Goal: Transaction & Acquisition: Purchase product/service

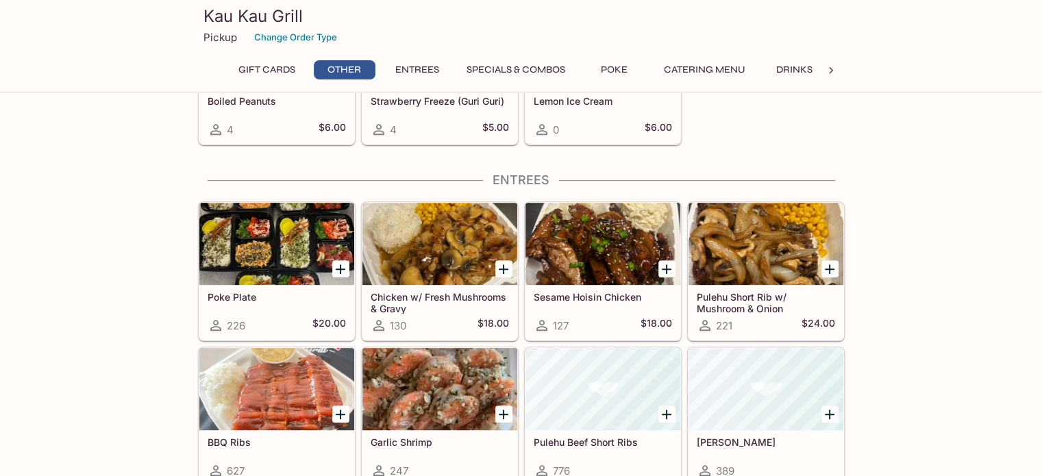
scroll to position [617, 0]
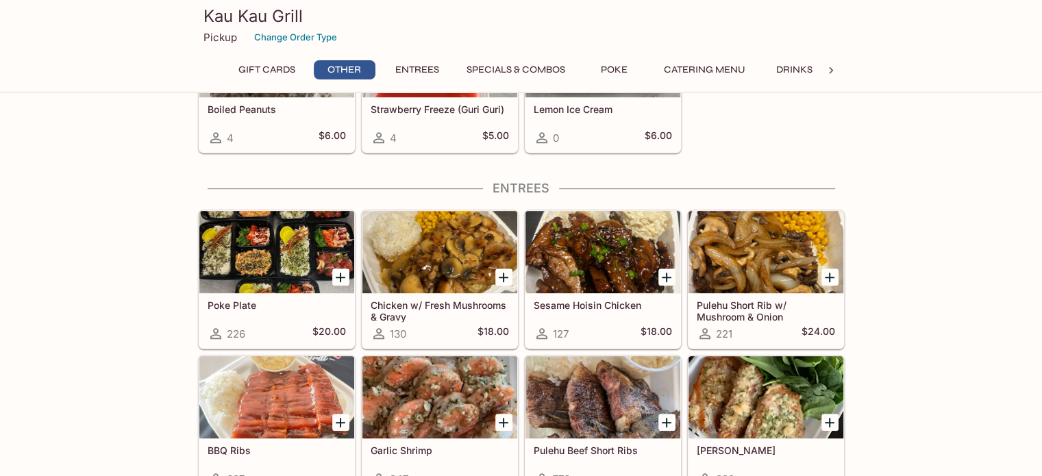
click at [309, 254] on div at bounding box center [276, 252] width 155 height 82
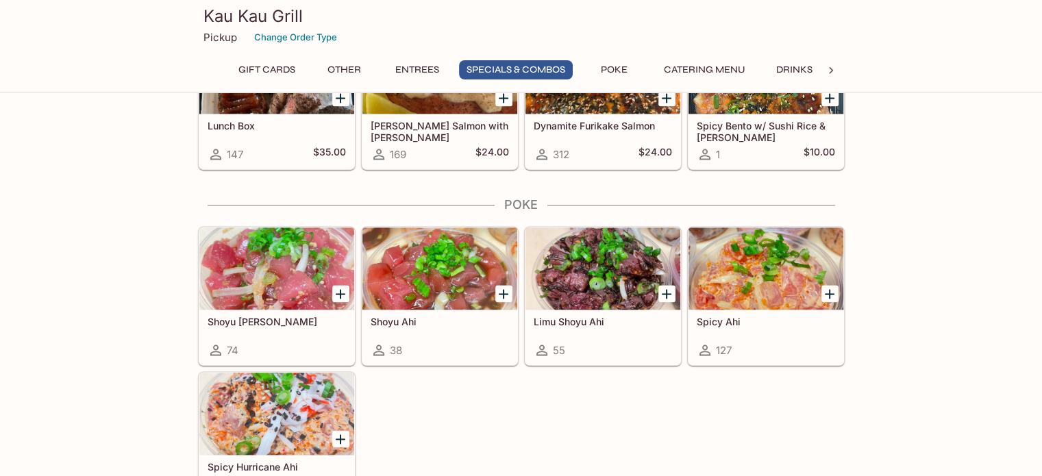
scroll to position [1887, 0]
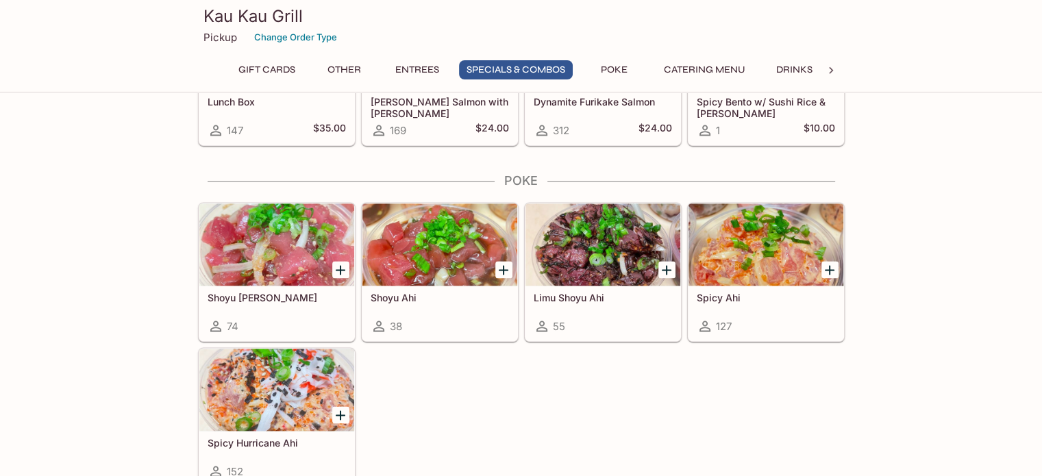
click at [276, 382] on div at bounding box center [276, 390] width 155 height 82
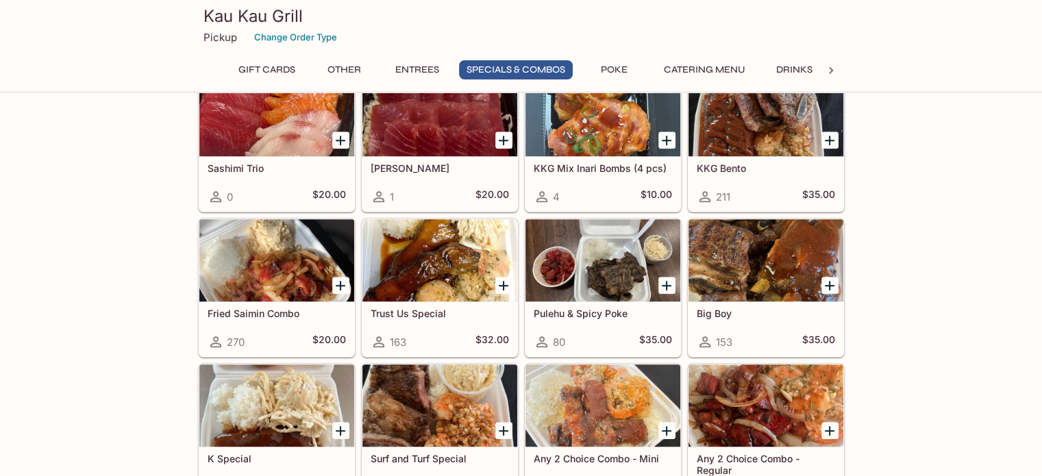
scroll to position [1408, 0]
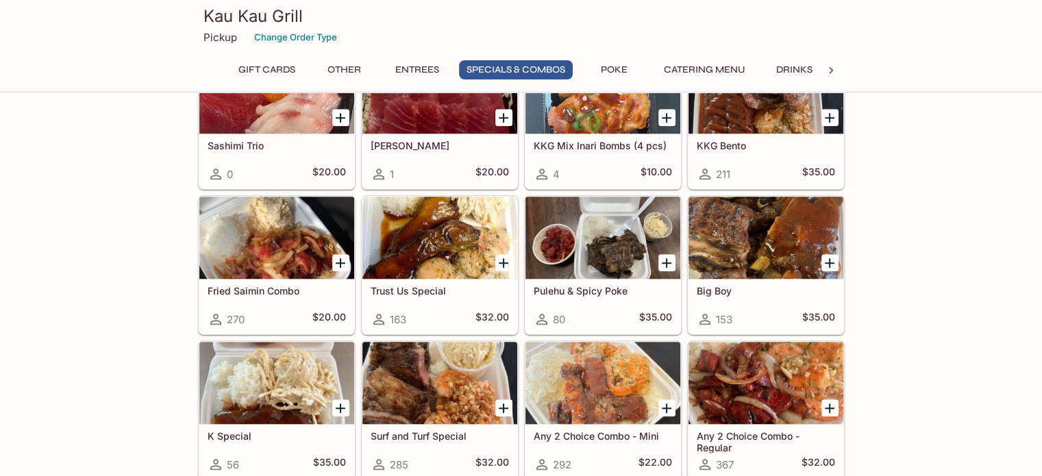
click at [606, 211] on div at bounding box center [602, 238] width 155 height 82
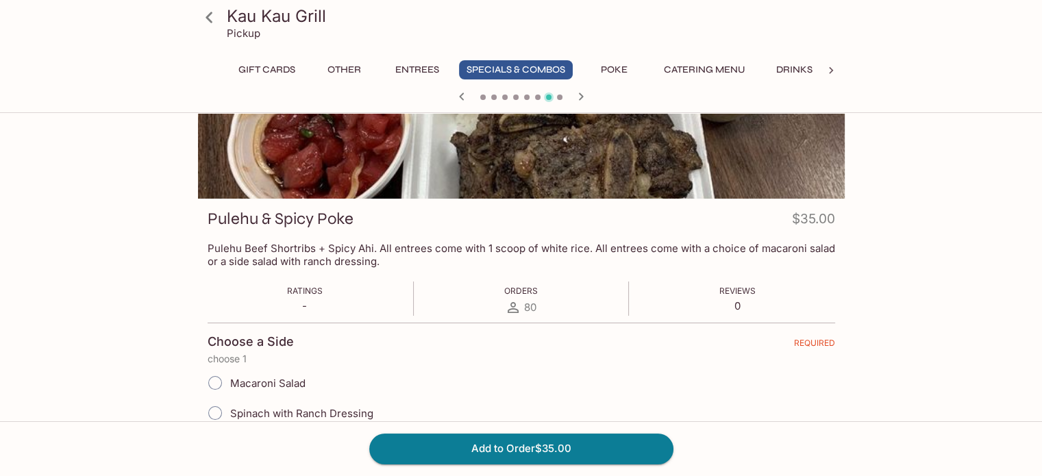
scroll to position [93, 0]
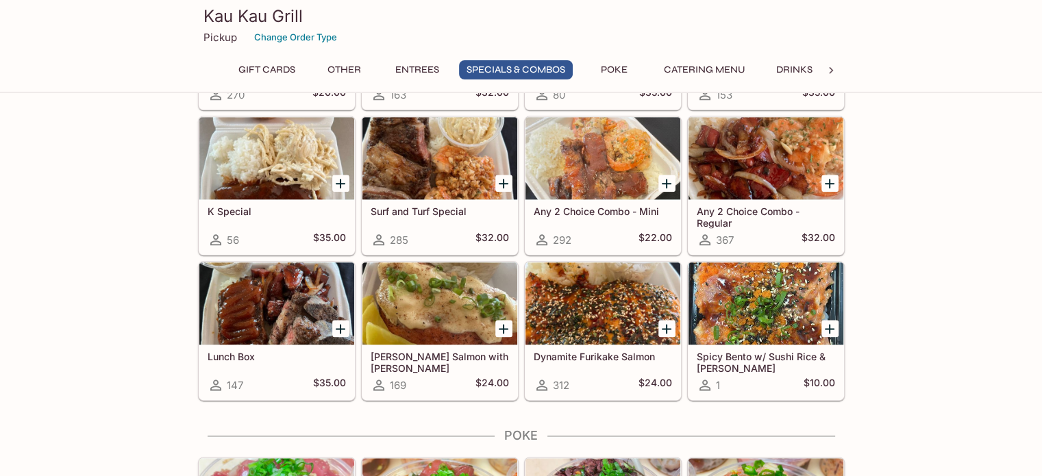
scroll to position [1507, 0]
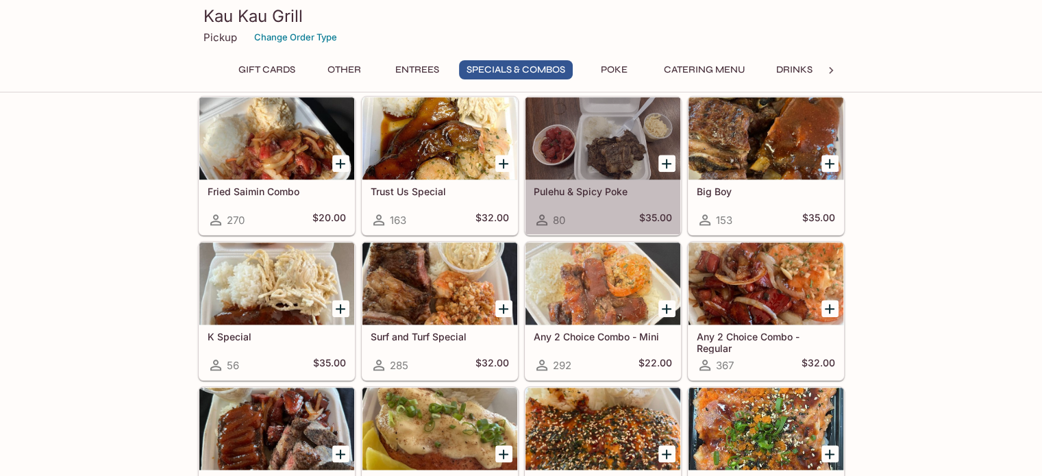
click at [634, 140] on div at bounding box center [602, 138] width 155 height 82
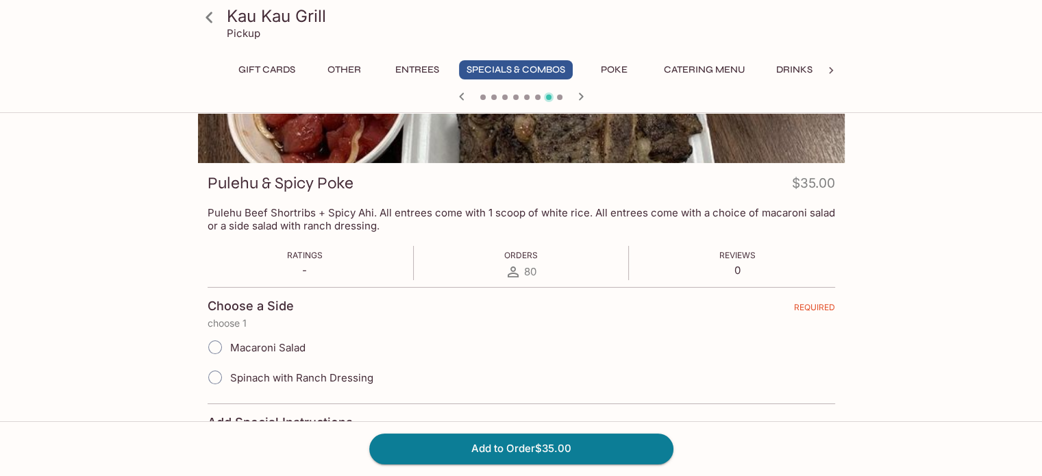
scroll to position [206, 0]
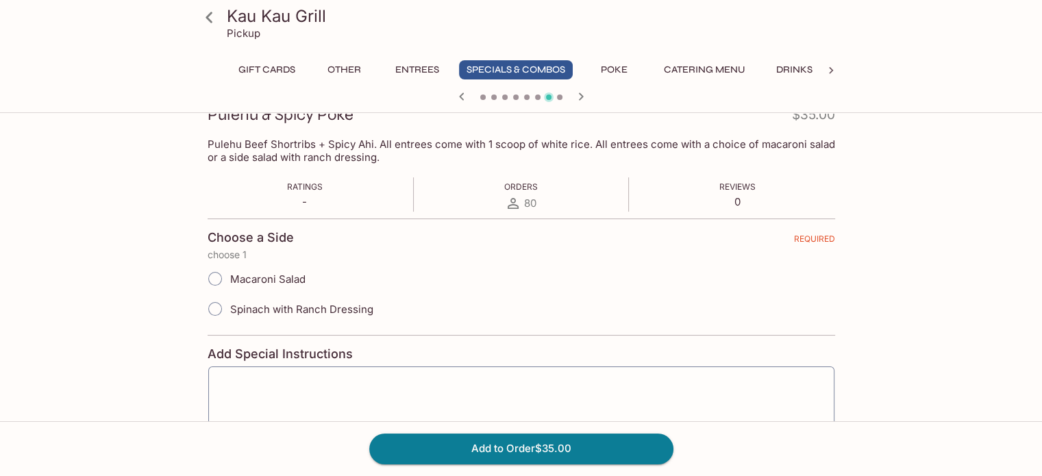
click at [279, 279] on span "Macaroni Salad" at bounding box center [267, 279] width 75 height 13
click at [229, 279] on input "Macaroni Salad" at bounding box center [215, 278] width 29 height 29
radio input "true"
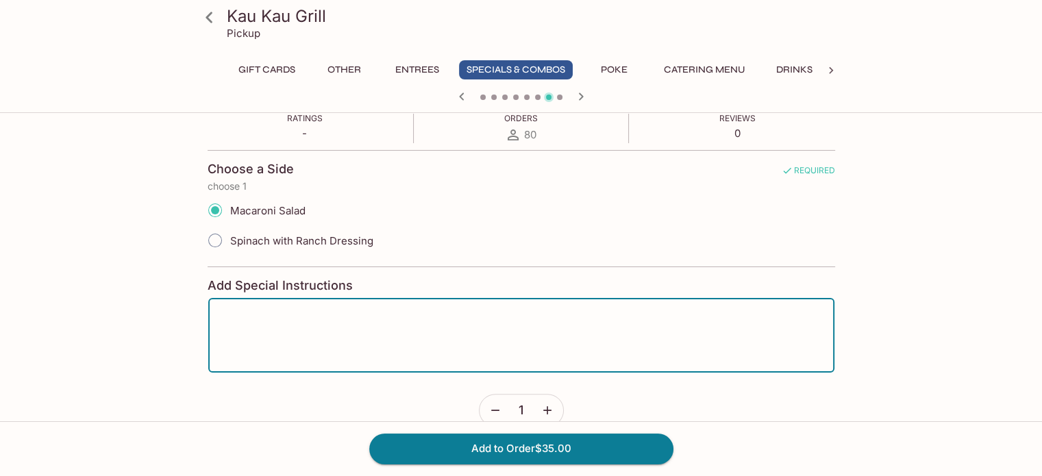
click at [567, 347] on textarea at bounding box center [521, 336] width 607 height 52
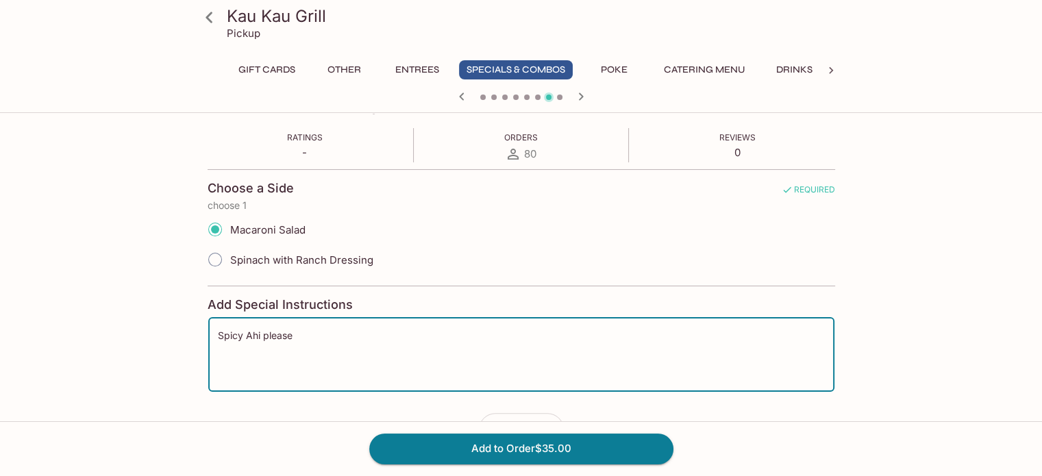
scroll to position [299, 0]
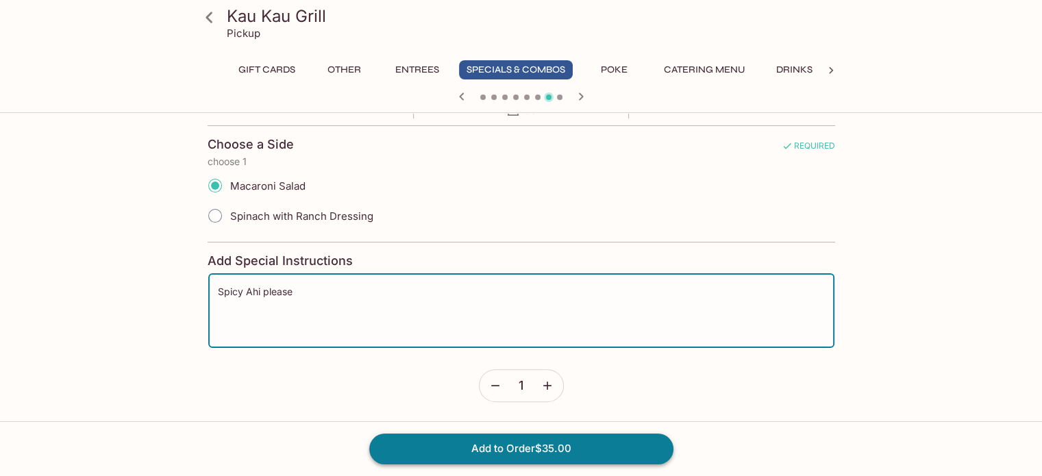
type textarea "Spicy Ahi please"
click at [538, 456] on button "Add to Order $35.00" at bounding box center [521, 449] width 304 height 30
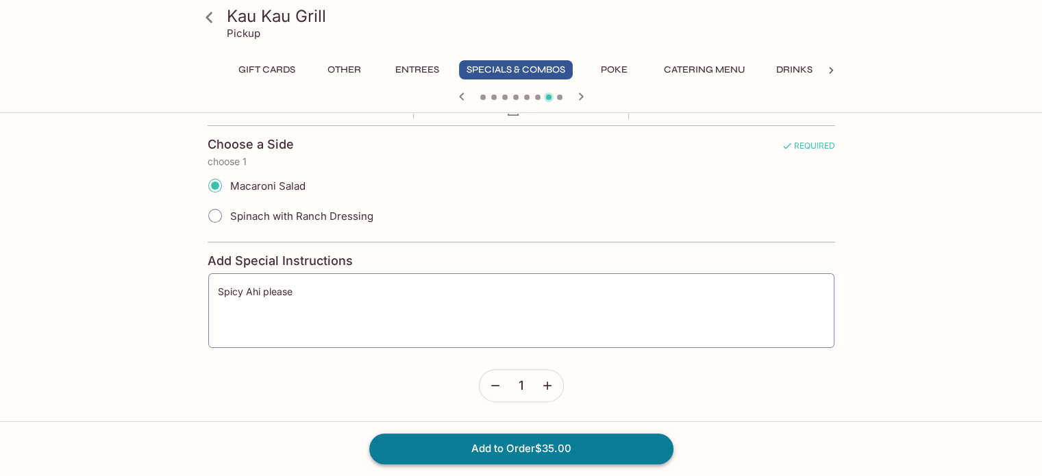
click at [538, 456] on button "Add to Order $35.00" at bounding box center [521, 449] width 304 height 30
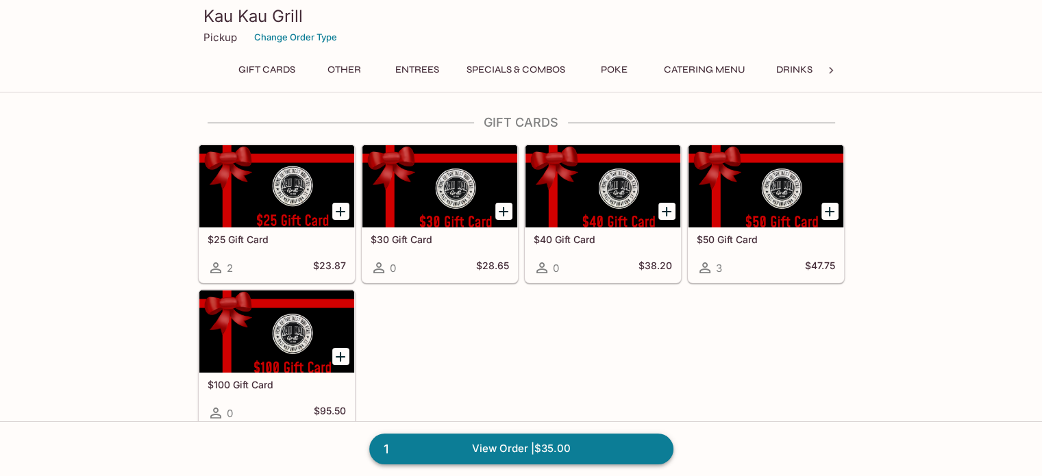
click at [562, 444] on link "1 View Order | $35.00" at bounding box center [521, 449] width 304 height 30
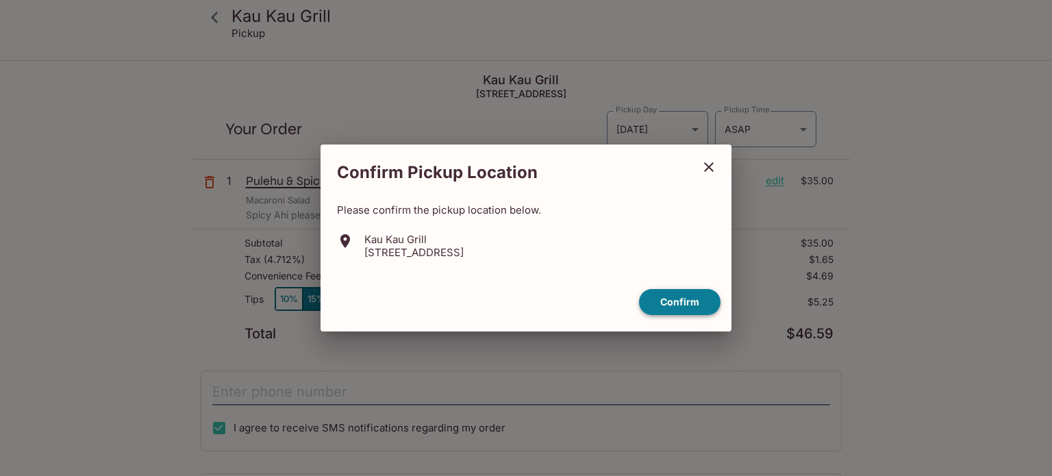
click at [675, 301] on button "Confirm" at bounding box center [680, 302] width 82 height 27
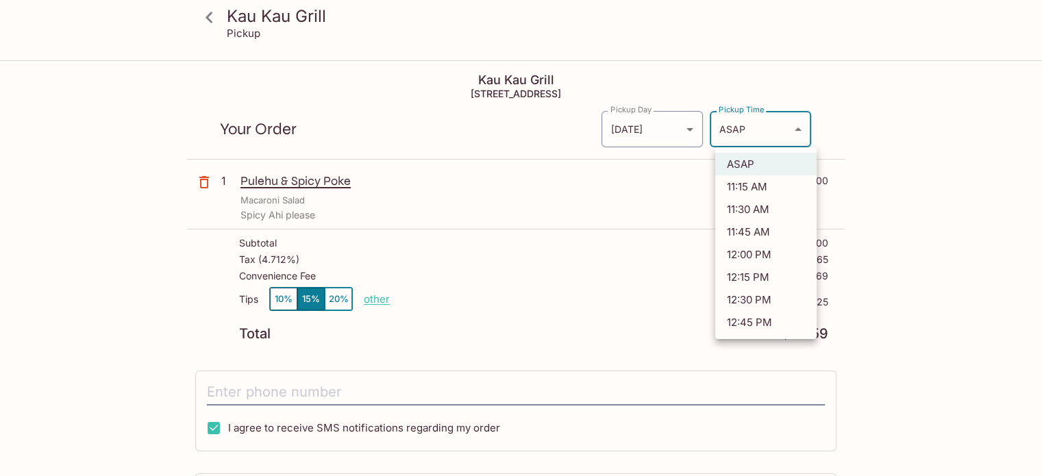
click at [745, 121] on body "Kau Kau Grill Pickup Kau Kau Grill [STREET_ADDRESS] Your Order Pickup Day [DATE…" at bounding box center [521, 300] width 1042 height 476
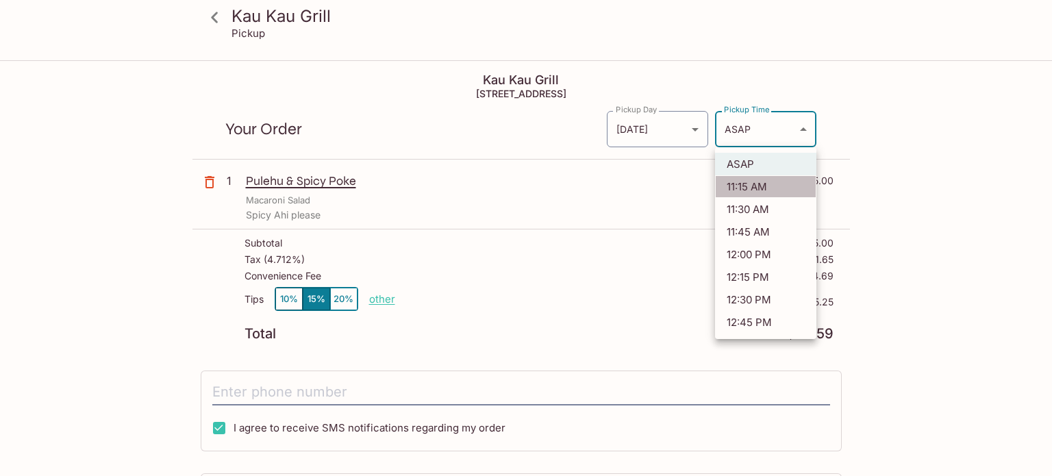
click at [743, 188] on li "11:15 AM" at bounding box center [765, 186] width 101 height 23
type input "[DATE]T21:15:51.000000Z"
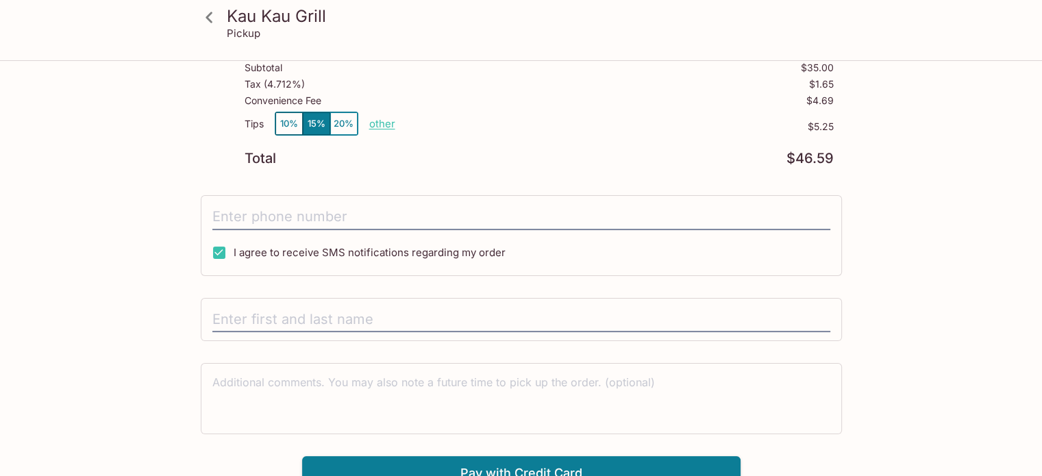
scroll to position [186, 0]
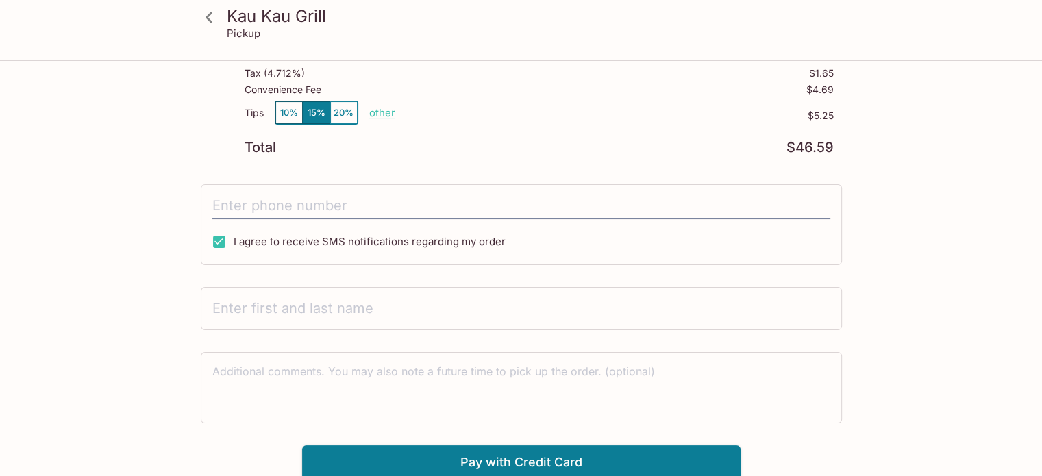
click at [477, 313] on input "text" at bounding box center [521, 309] width 618 height 26
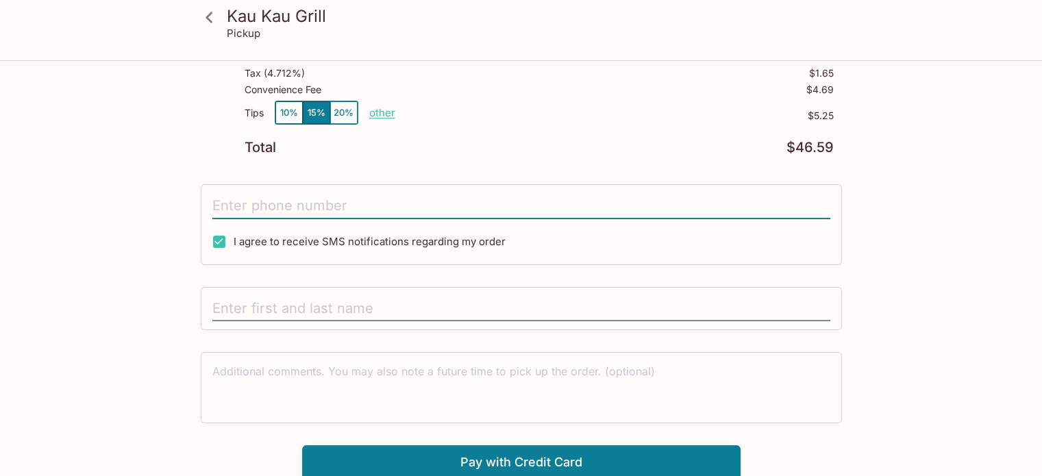
click at [397, 205] on input "tel" at bounding box center [521, 206] width 618 height 26
type input "[PHONE_NUMBER]"
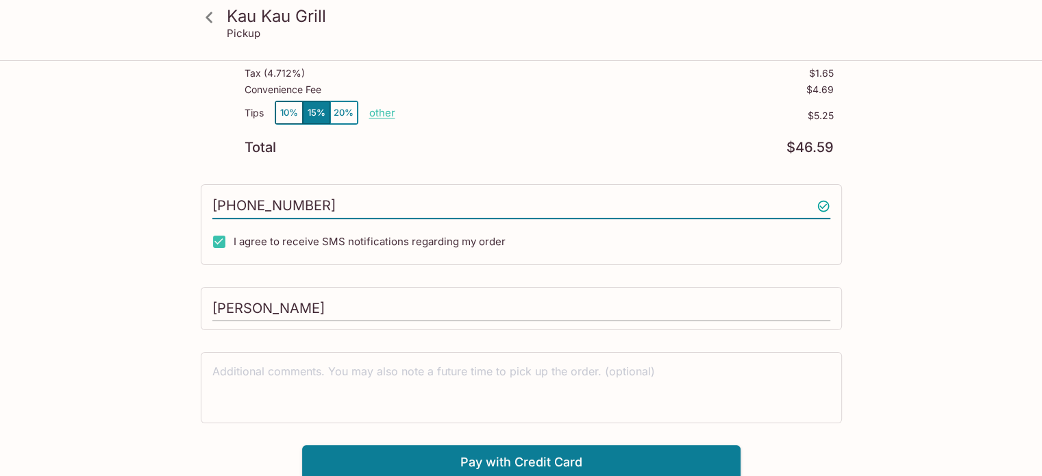
click at [245, 306] on input "[PERSON_NAME]" at bounding box center [521, 309] width 618 height 26
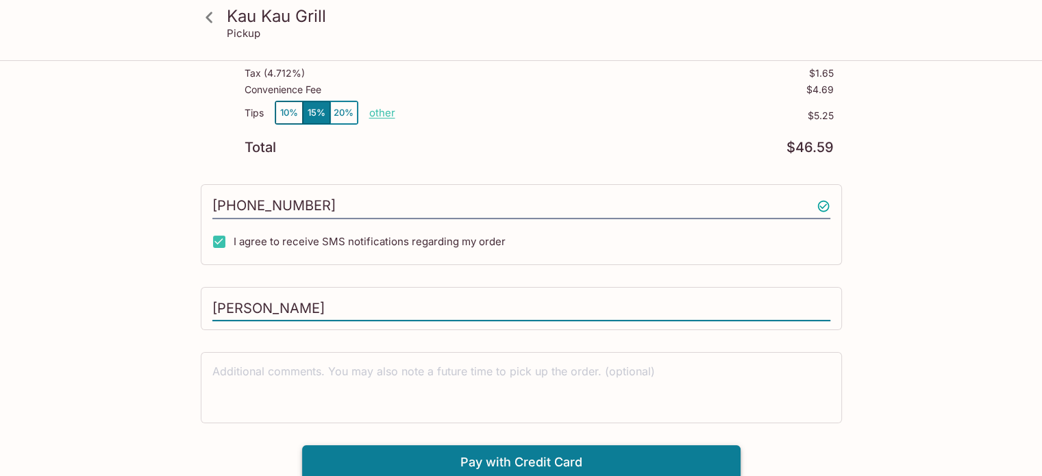
type input "[PERSON_NAME]"
click at [517, 457] on button "Pay with Credit Card" at bounding box center [521, 462] width 438 height 34
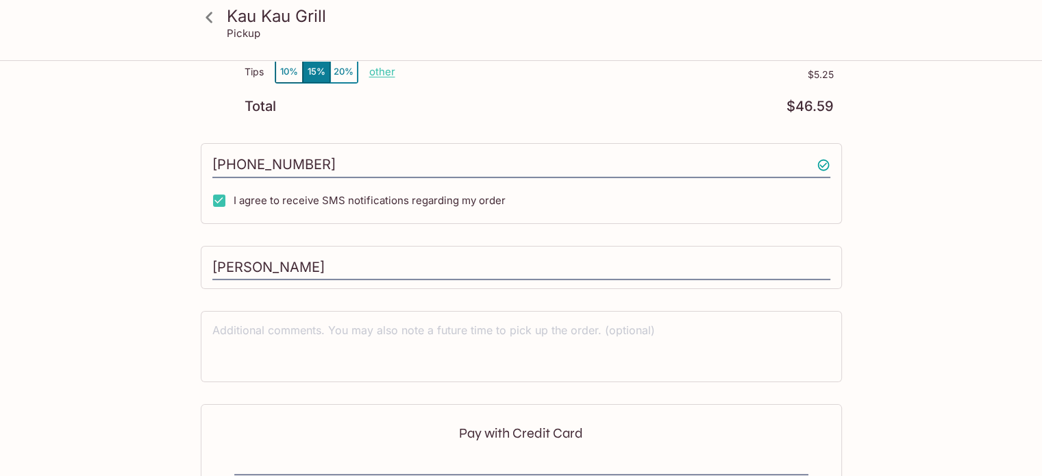
scroll to position [392, 0]
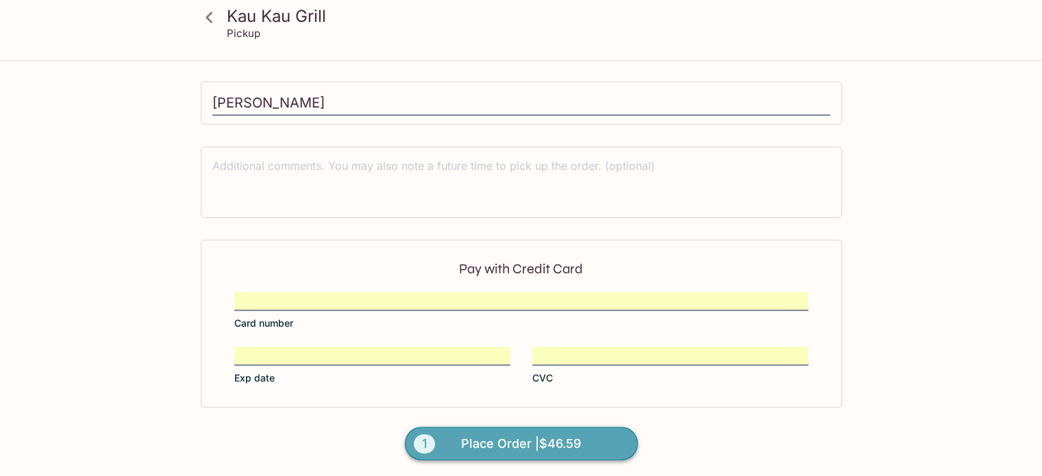
click at [530, 445] on span "Place Order | $46.59" at bounding box center [521, 444] width 120 height 22
